Goal: Transaction & Acquisition: Purchase product/service

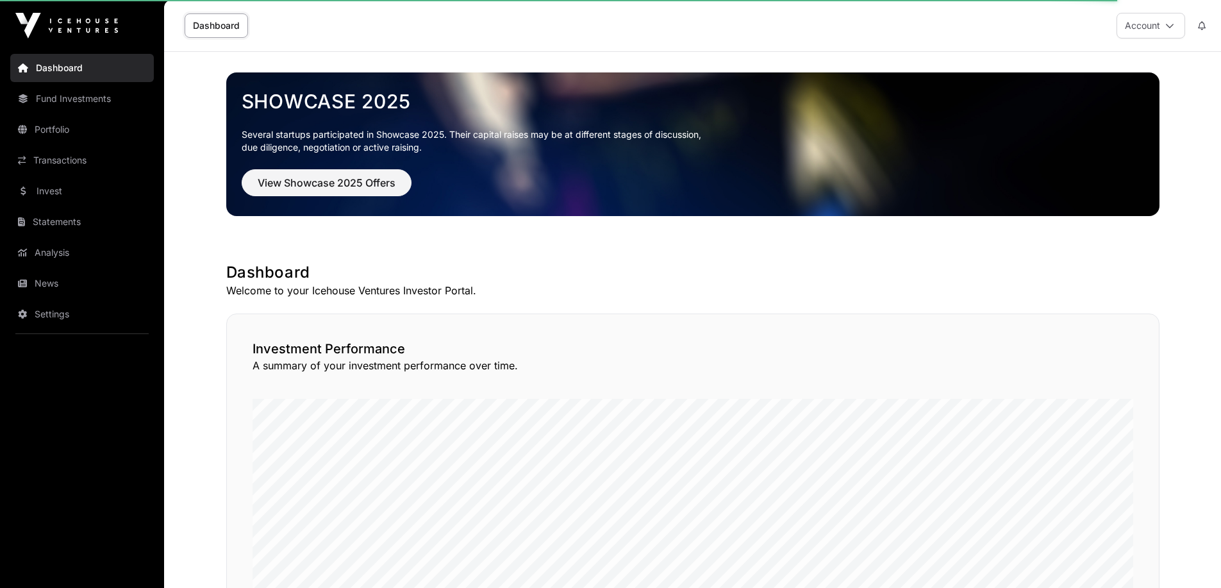
click at [212, 28] on link "Dashboard" at bounding box center [216, 25] width 63 height 24
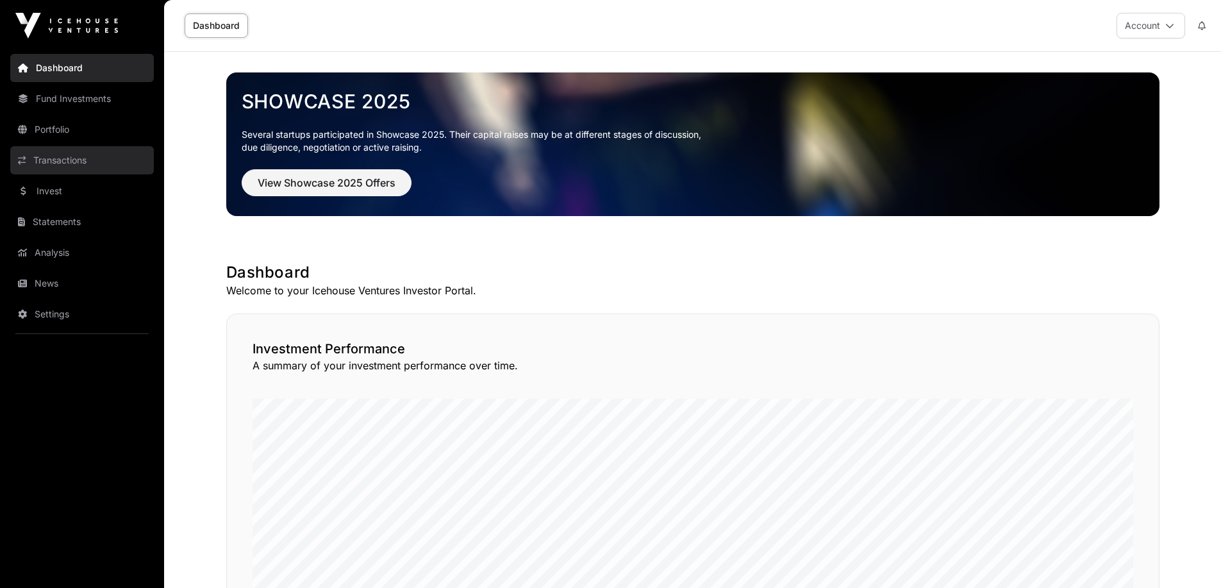
click at [88, 164] on link "Transactions" at bounding box center [82, 160] width 144 height 28
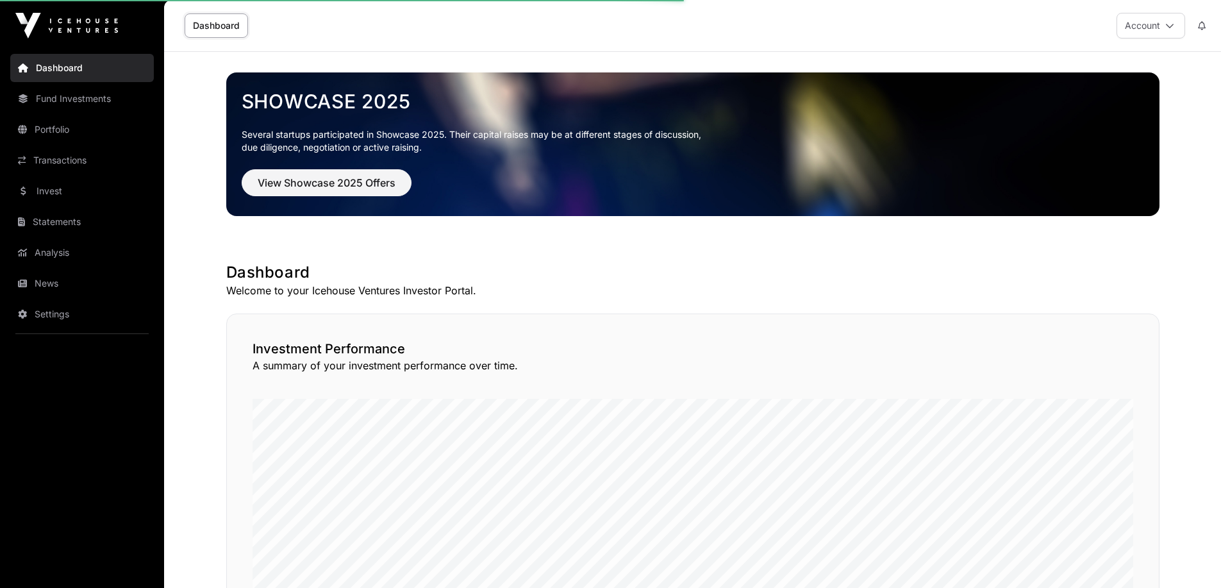
click at [577, 139] on p "Several startups participated in Showcase 2025. Their capital raises may be at …" at bounding box center [693, 141] width 902 height 26
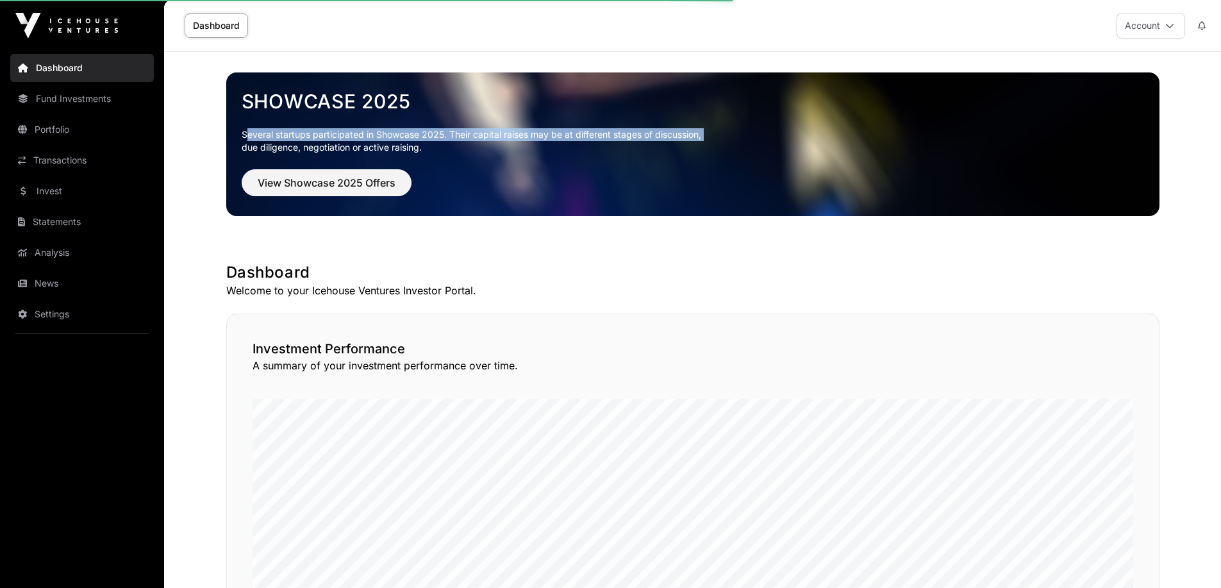
click at [577, 139] on p "Several startups participated in Showcase 2025. Their capital raises may be at …" at bounding box center [693, 141] width 902 height 26
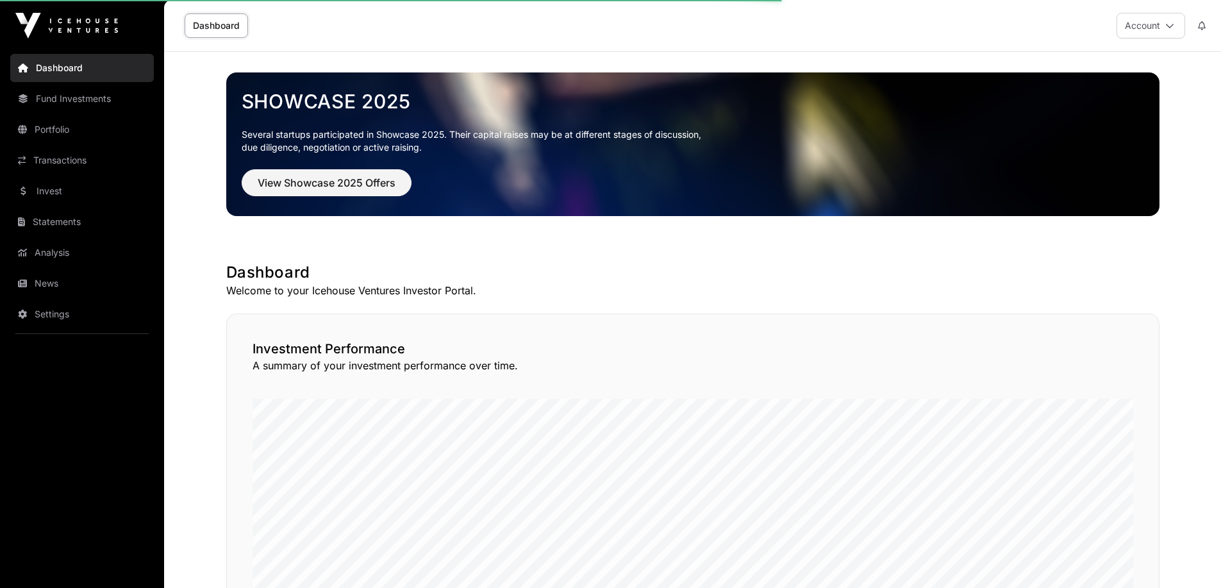
click at [728, 169] on div "View Showcase 2025 Offers" at bounding box center [693, 182] width 902 height 27
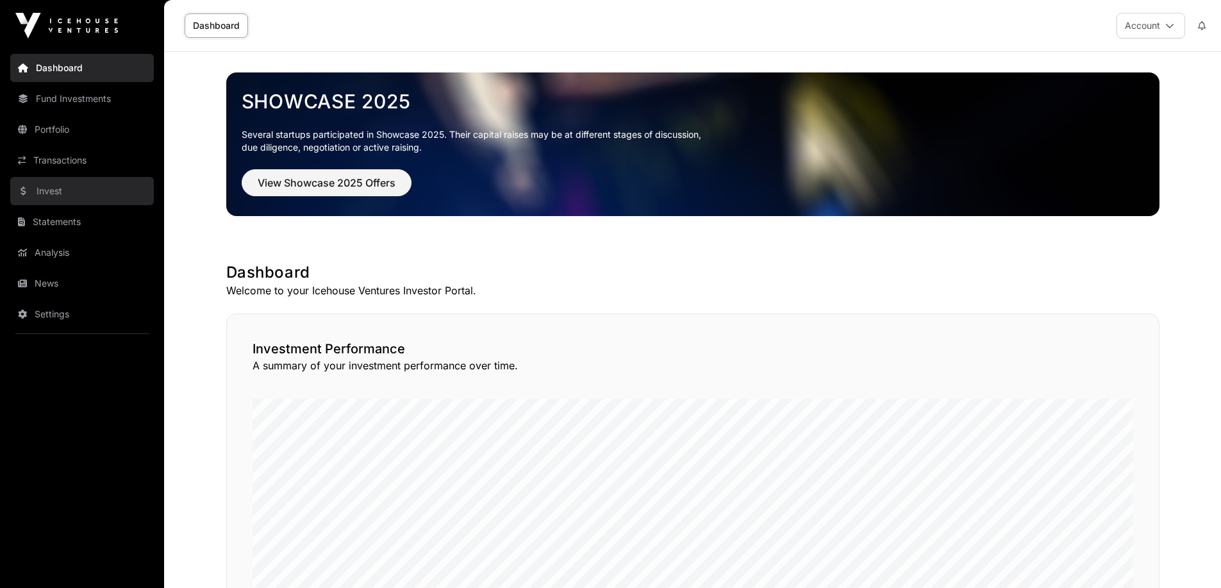
click at [72, 195] on link "Invest" at bounding box center [82, 191] width 144 height 28
